Goal: Transaction & Acquisition: Subscribe to service/newsletter

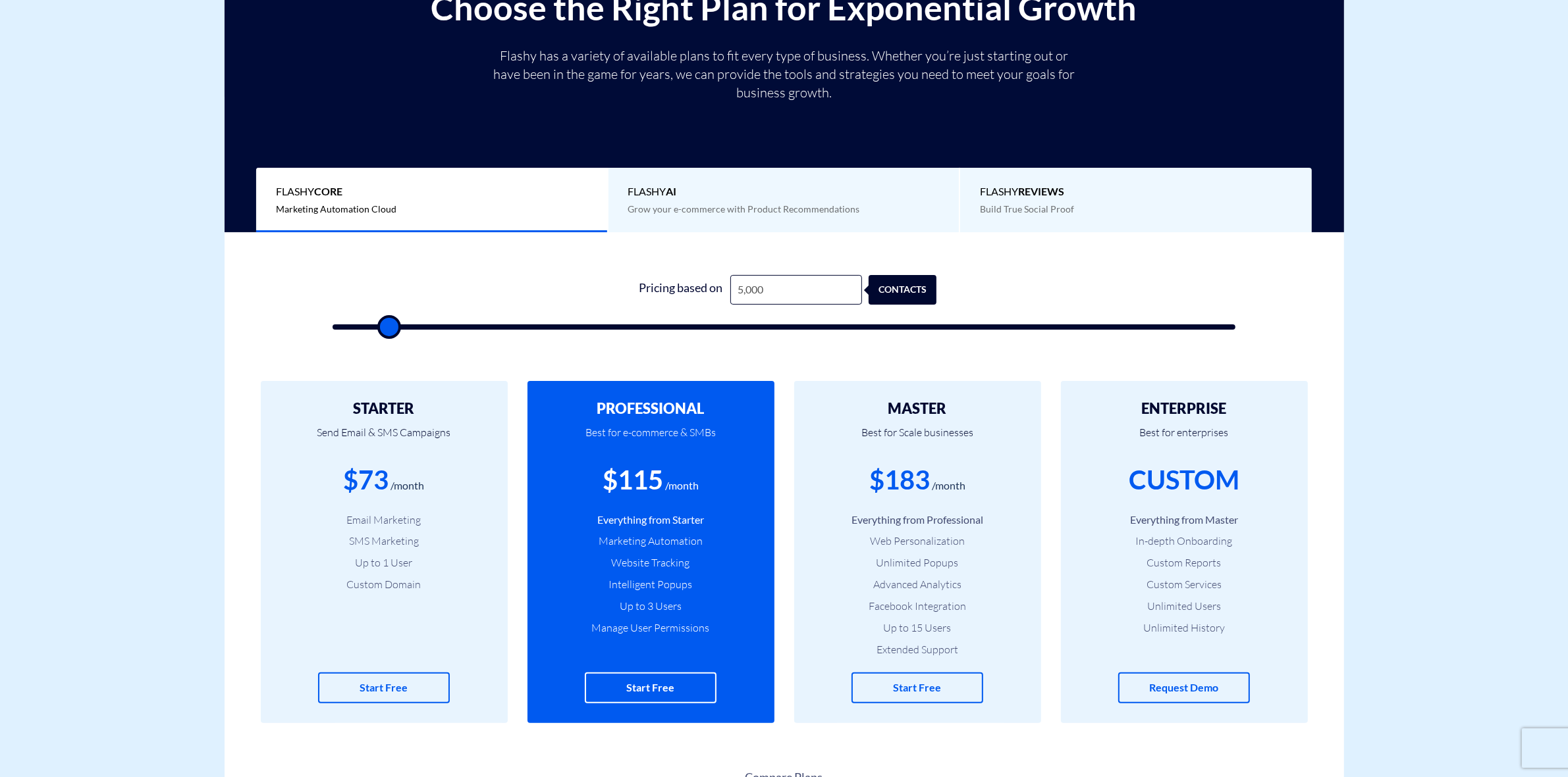
click at [673, 293] on div "Pricing based on 5,000 contacts" at bounding box center [784, 290] width 305 height 29
click at [915, 413] on h2 "MASTER" at bounding box center [917, 409] width 208 height 16
click at [774, 294] on input "5,000" at bounding box center [796, 290] width 132 height 29
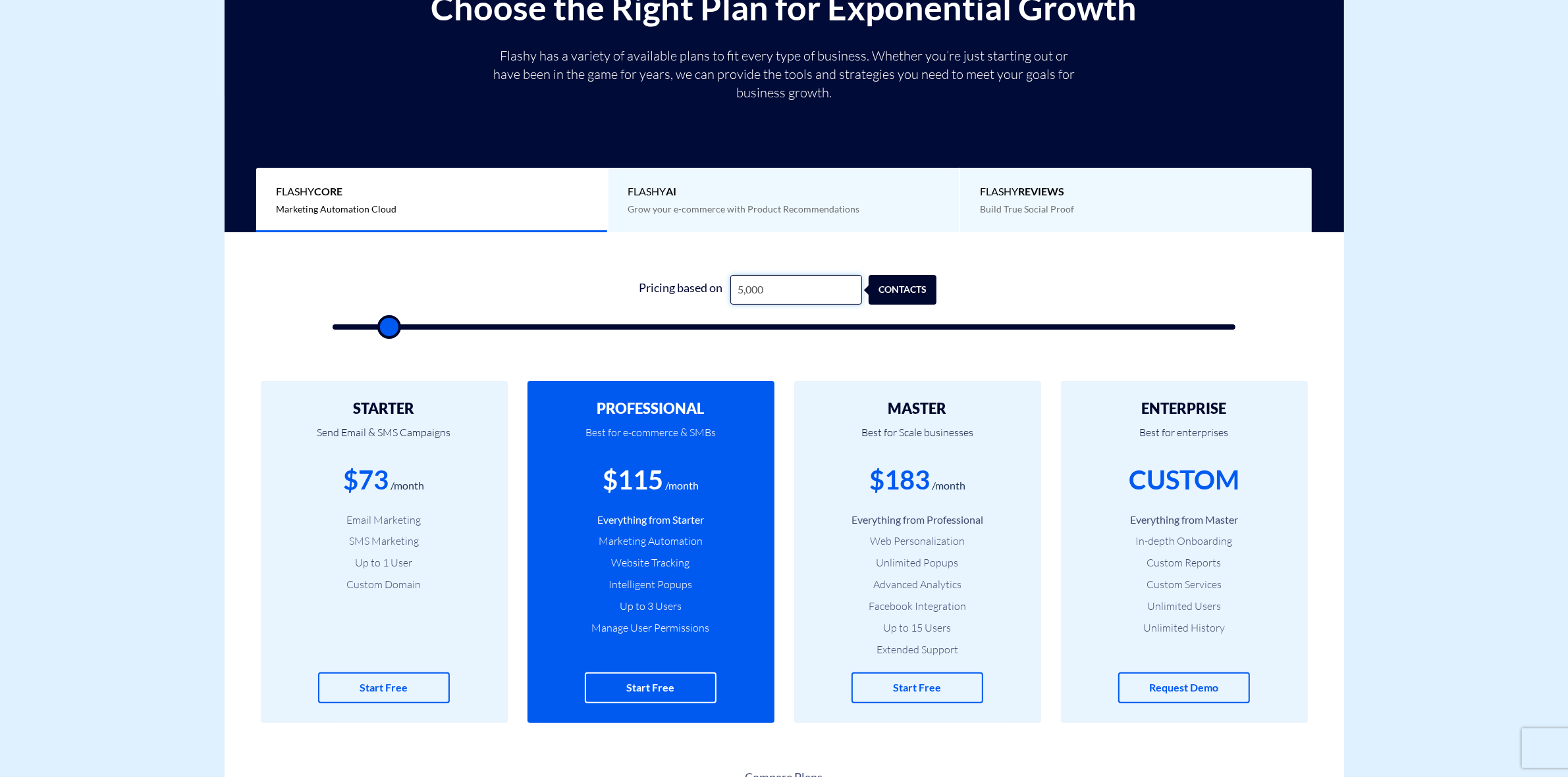
click at [774, 294] on input "5,000" at bounding box center [796, 290] width 132 height 29
type input "5"
type input "500"
type input "50"
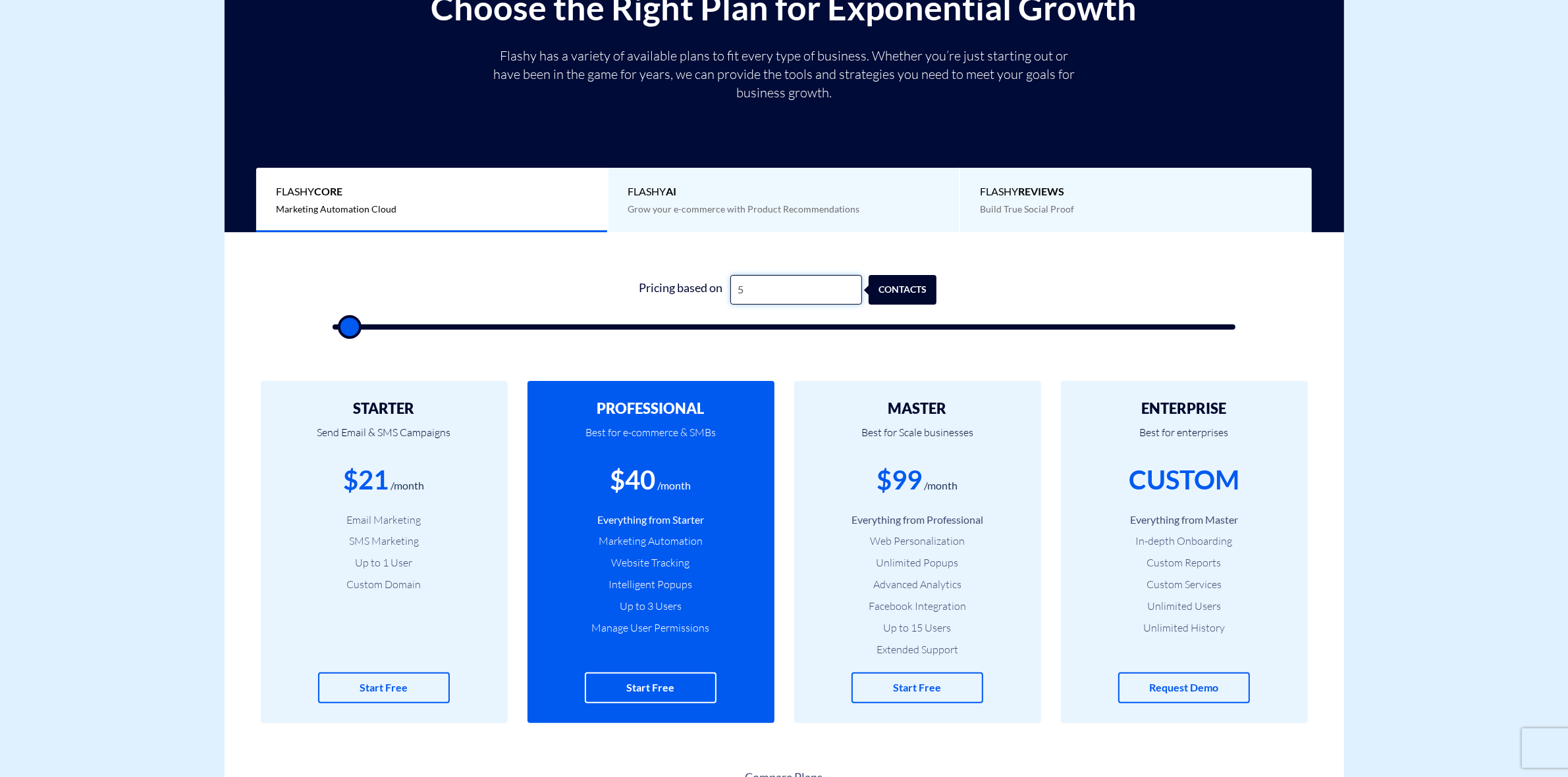
type input "500"
click at [486, 273] on div "0 Pricing based on 500 contacts" at bounding box center [784, 298] width 930 height 113
